Goal: Information Seeking & Learning: Learn about a topic

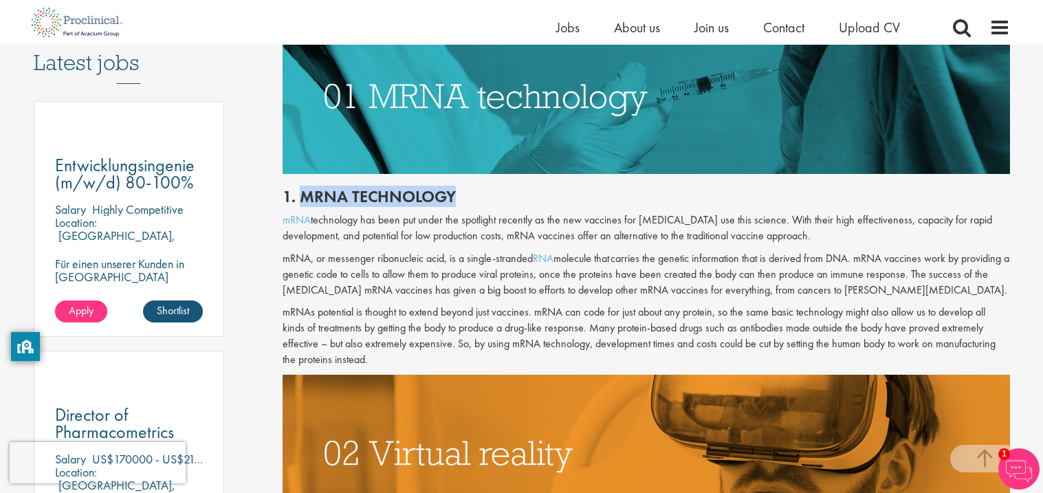
drag, startPoint x: 298, startPoint y: 197, endPoint x: 457, endPoint y: 195, distance: 158.8
click at [457, 195] on h2 "1. mRNA technology" at bounding box center [646, 197] width 727 height 18
copy h2 "mRNA technology"
click at [419, 283] on p "mRNA, or messenger ribonucleic acid, is a single-stranded RNA molecule that car…" at bounding box center [646, 274] width 727 height 47
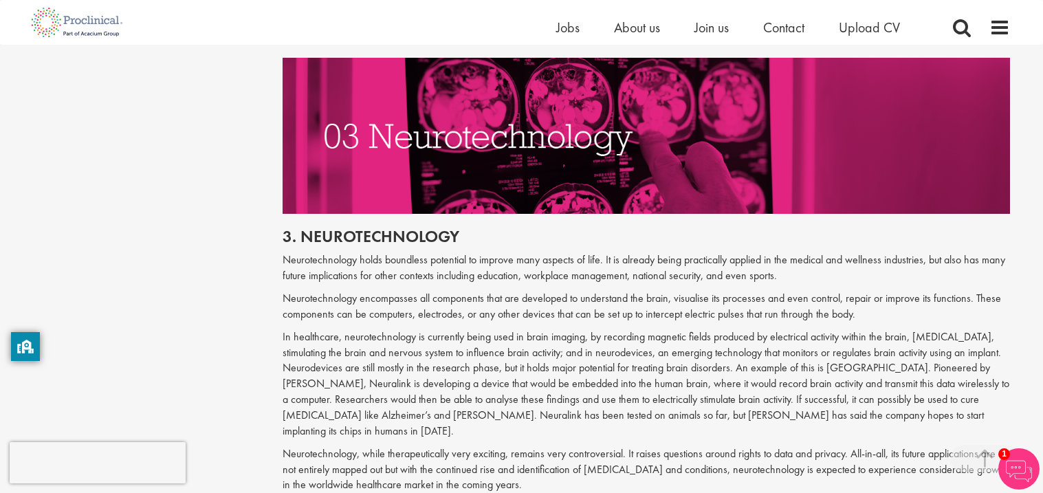
scroll to position [1495, 0]
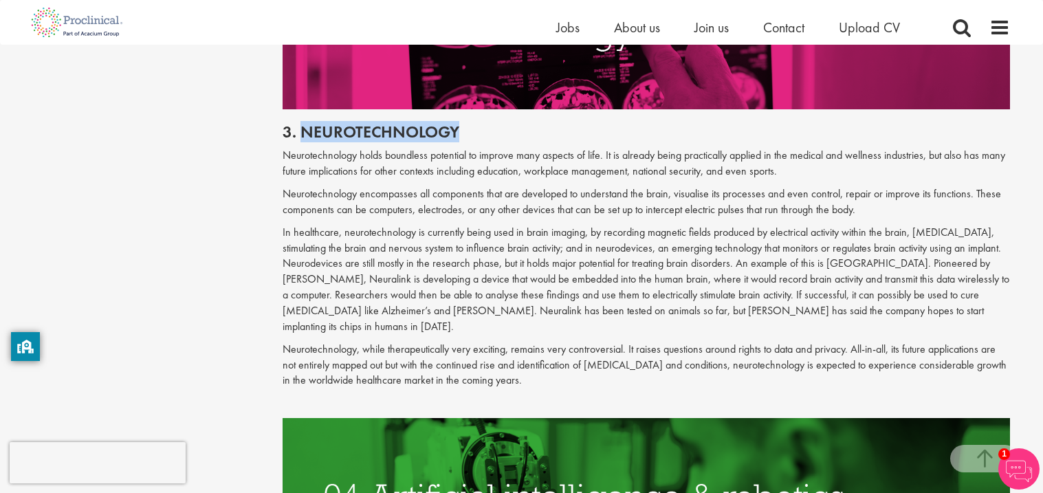
drag, startPoint x: 301, startPoint y: 133, endPoint x: 478, endPoint y: 137, distance: 177.4
click at [478, 137] on h2 "3. Neurotechnology" at bounding box center [646, 132] width 727 height 18
copy h2 "Neurotechnology"
click at [413, 342] on p "Neurotechnology, while therapeutically very exciting, remains very controversia…" at bounding box center [646, 365] width 727 height 47
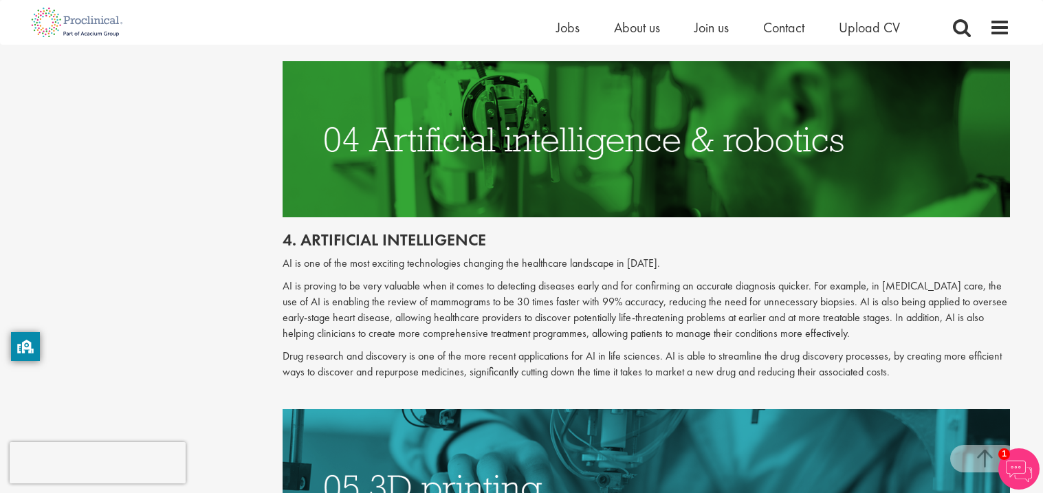
scroll to position [1880, 0]
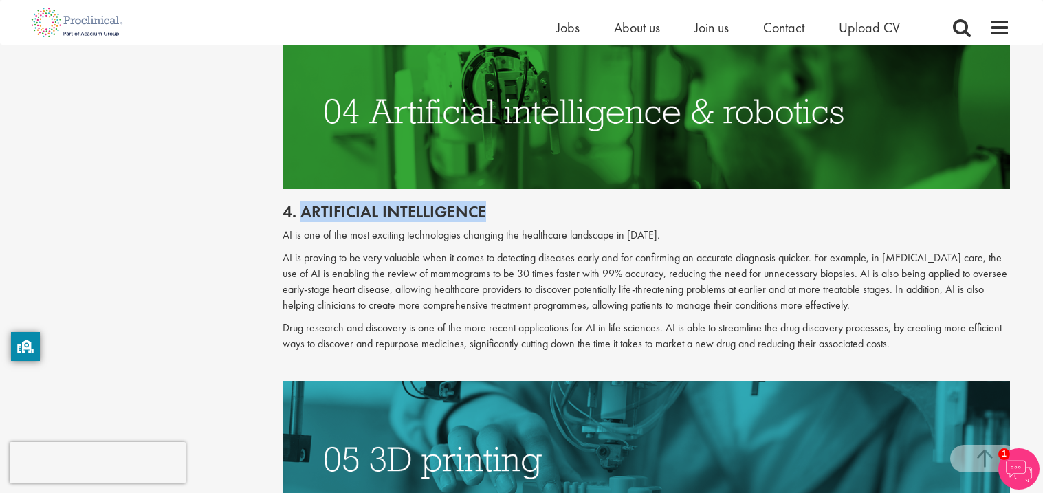
drag, startPoint x: 299, startPoint y: 200, endPoint x: 485, endPoint y: 190, distance: 186.6
click at [485, 203] on h2 "4. Artificial intelligence" at bounding box center [646, 212] width 727 height 18
copy h2 "Artificial intelligence"
click at [403, 320] on p "Drug research and discovery is one of the more recent applications for AI in li…" at bounding box center [646, 336] width 727 height 32
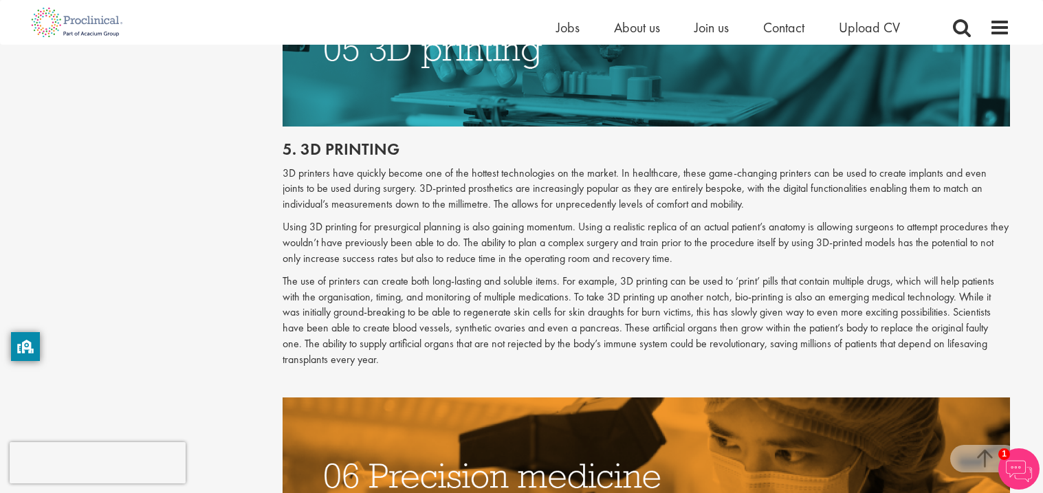
scroll to position [2291, 0]
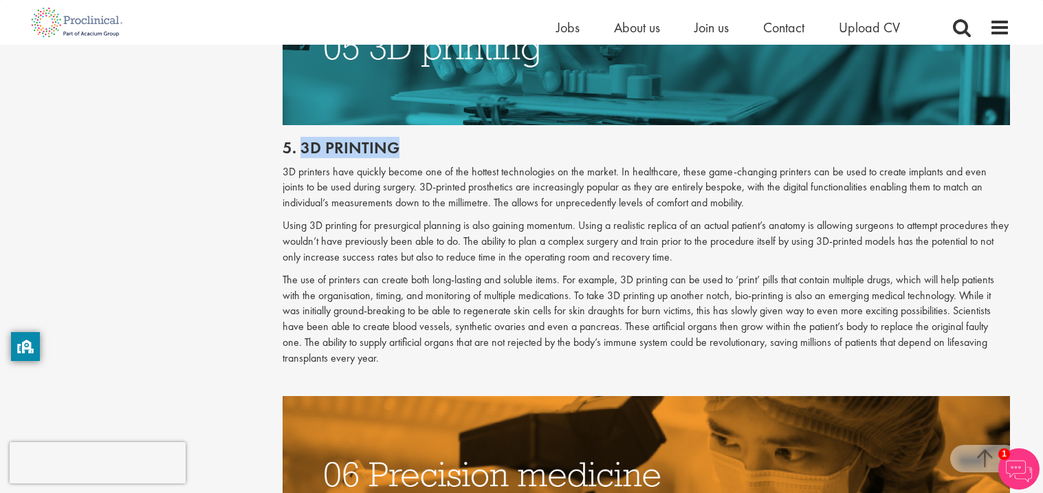
drag, startPoint x: 302, startPoint y: 133, endPoint x: 395, endPoint y: 140, distance: 92.4
click at [395, 140] on h2 "5. 3d printing" at bounding box center [646, 148] width 727 height 18
copy h2 "3d printing"
click at [388, 234] on p "Using 3D printing for presurgical planning is also gaining momentum. Using a re…" at bounding box center [646, 241] width 727 height 47
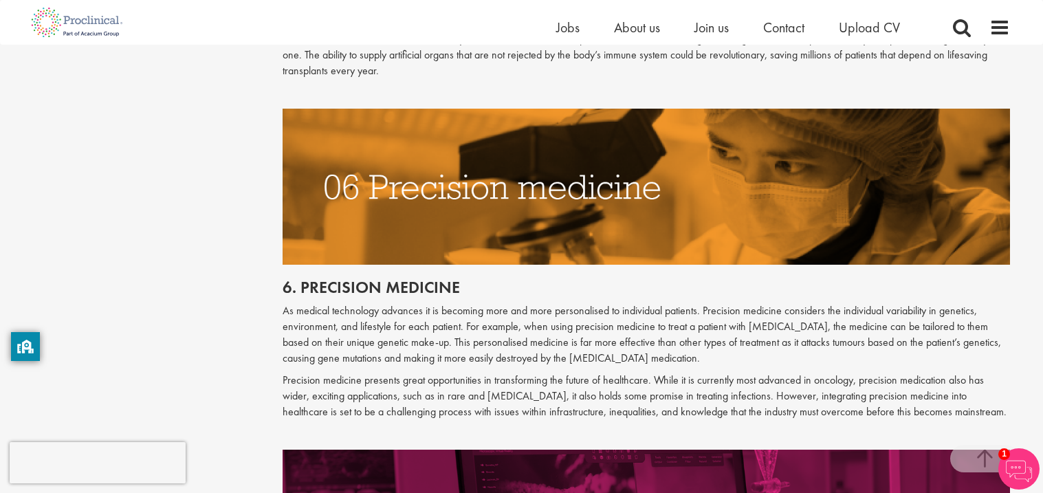
scroll to position [2566, 0]
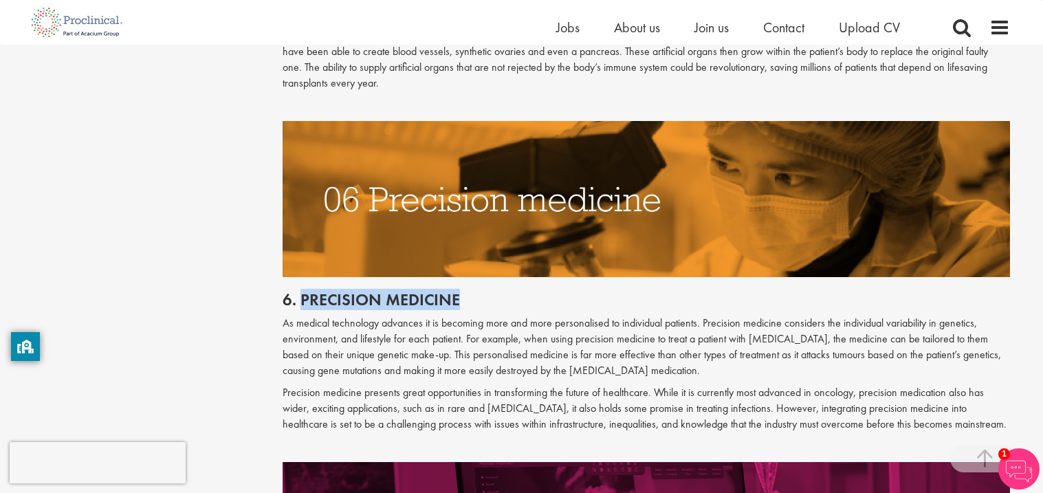
drag, startPoint x: 300, startPoint y: 277, endPoint x: 507, endPoint y: 288, distance: 207.2
click at [507, 291] on h2 "6. Precision medicine" at bounding box center [646, 300] width 727 height 18
copy h2 "Precision medicine"
